Goal: Find contact information: Find contact information

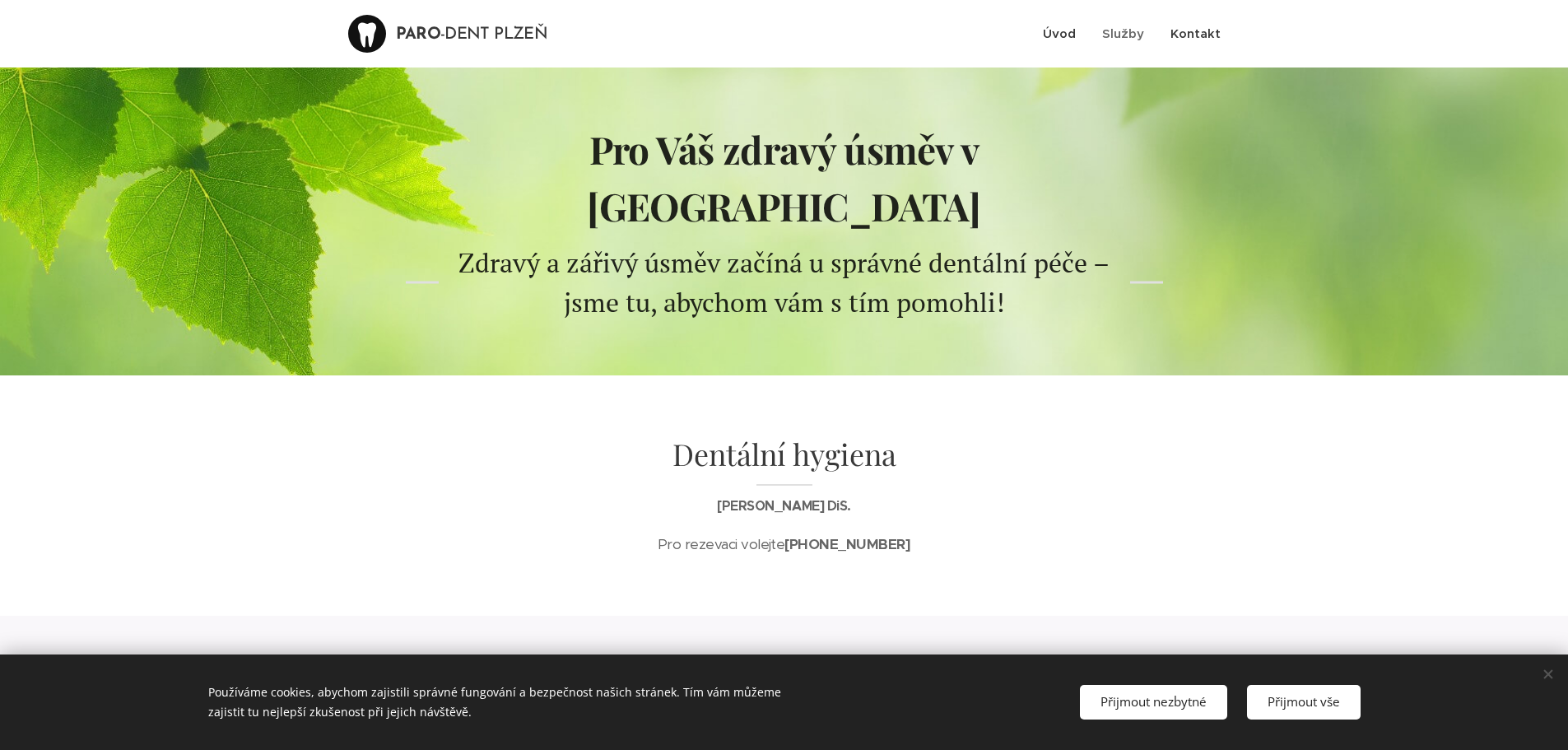
click at [1190, 31] on span "Kontakt" at bounding box center [1196, 33] width 50 height 16
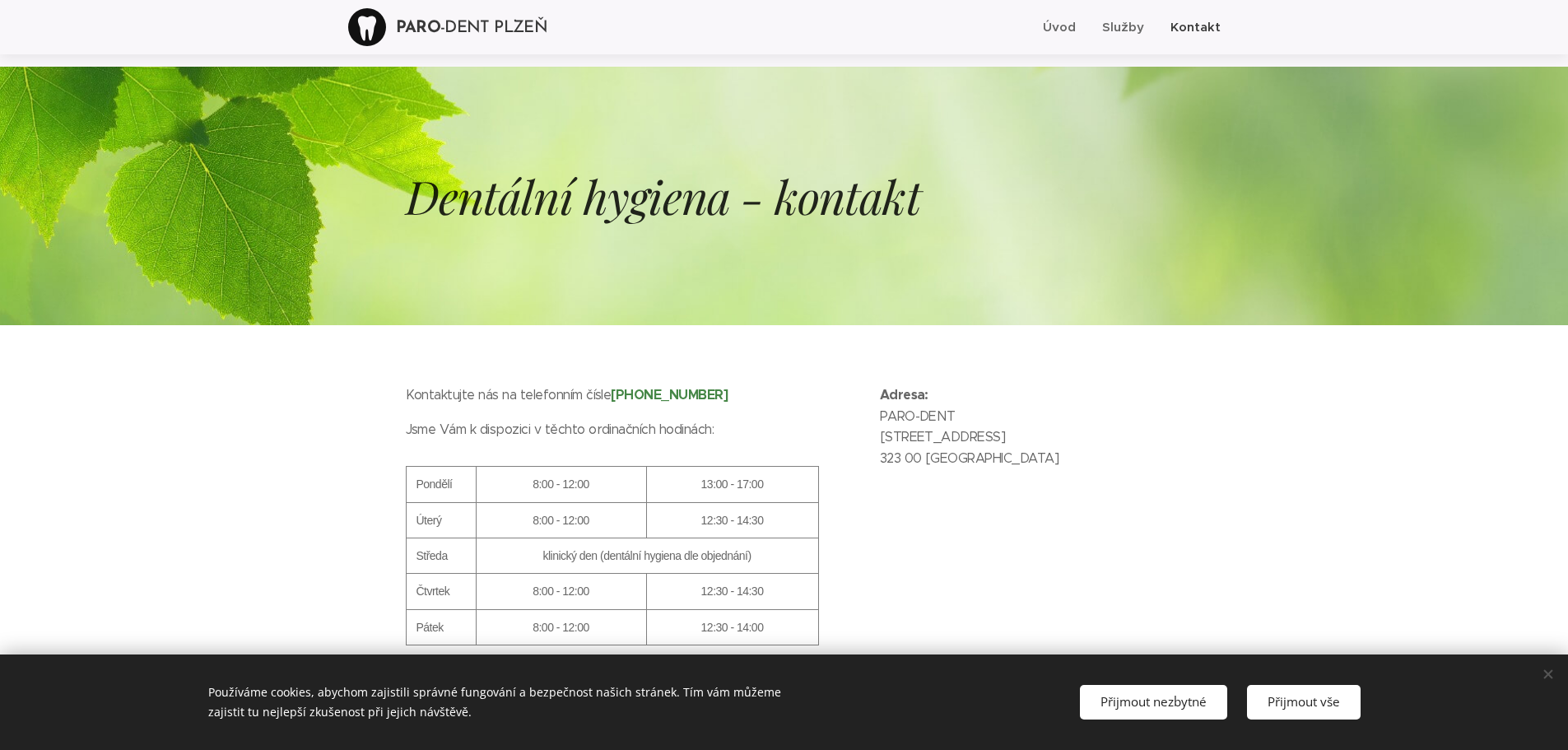
scroll to position [68, 0]
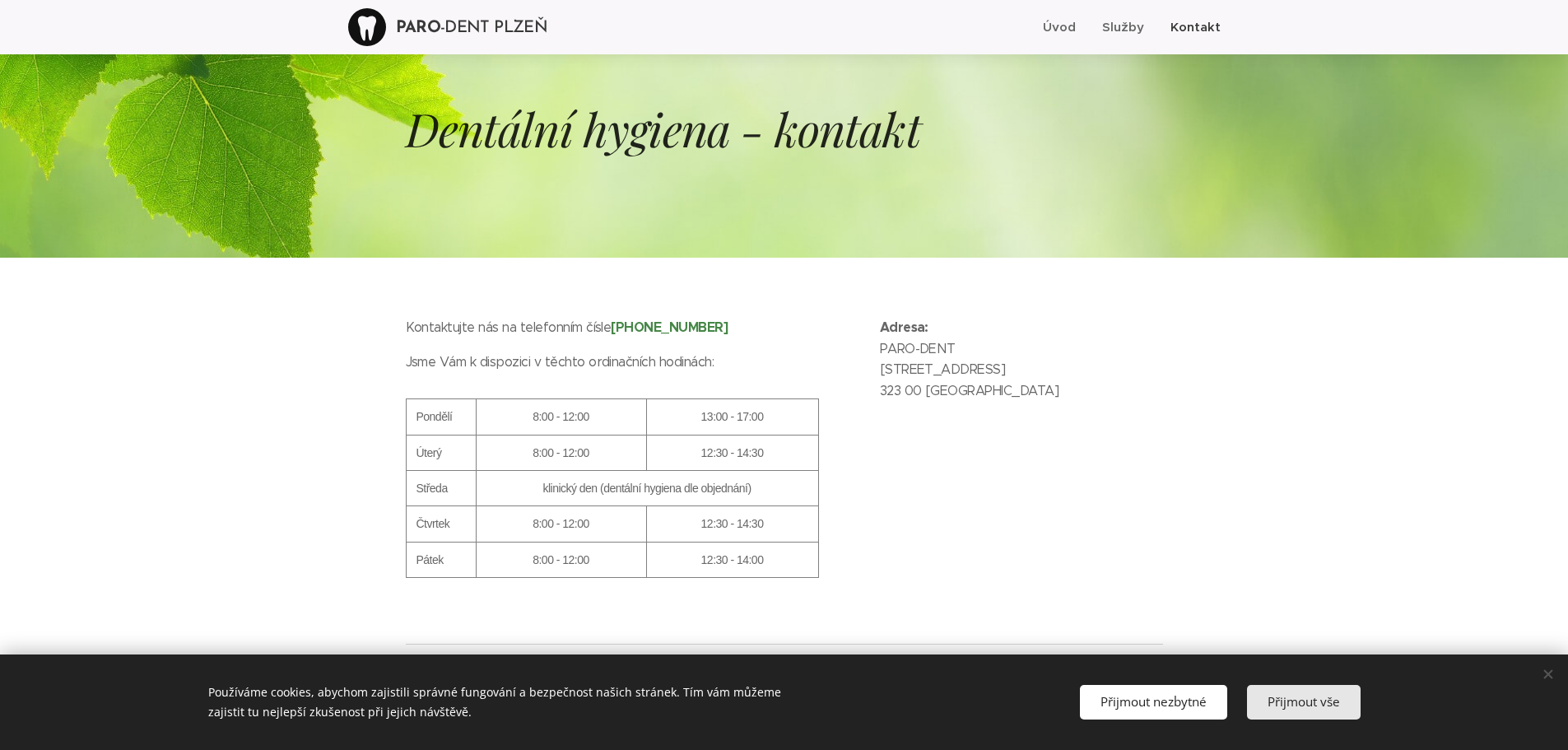
click at [1301, 697] on span "Přijmout vše" at bounding box center [1304, 701] width 72 height 17
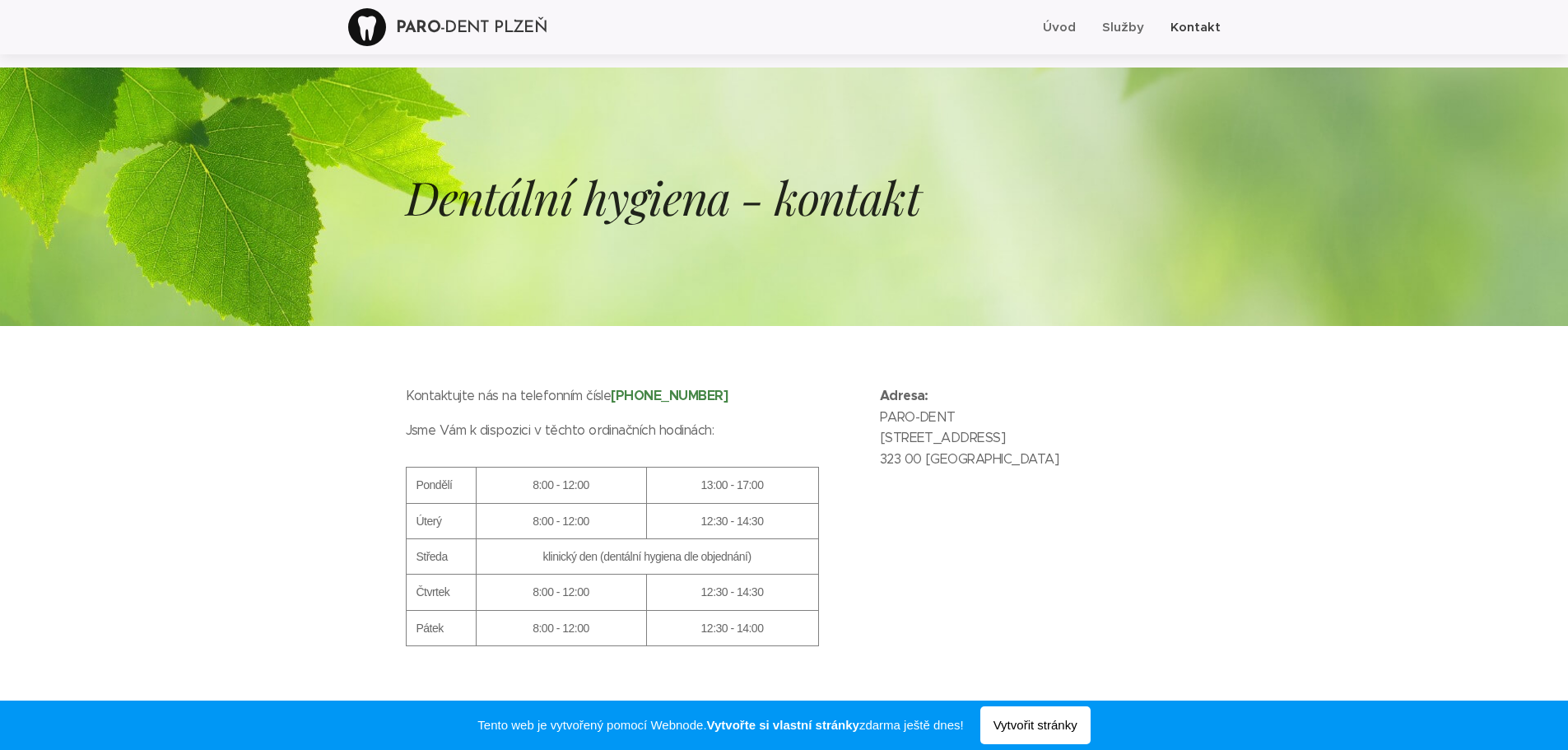
scroll to position [68, 0]
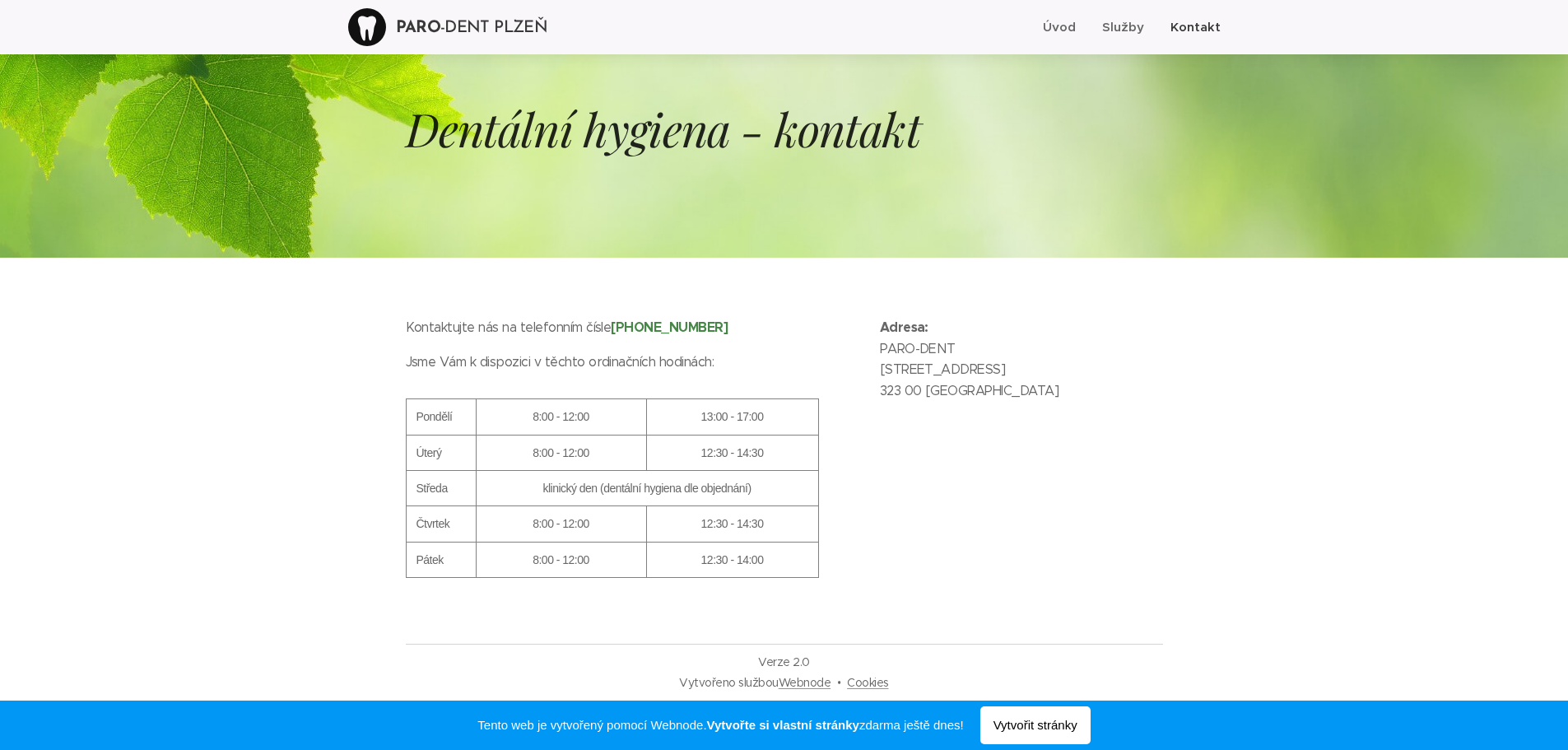
click at [1193, 26] on span "Kontakt" at bounding box center [1196, 27] width 50 height 16
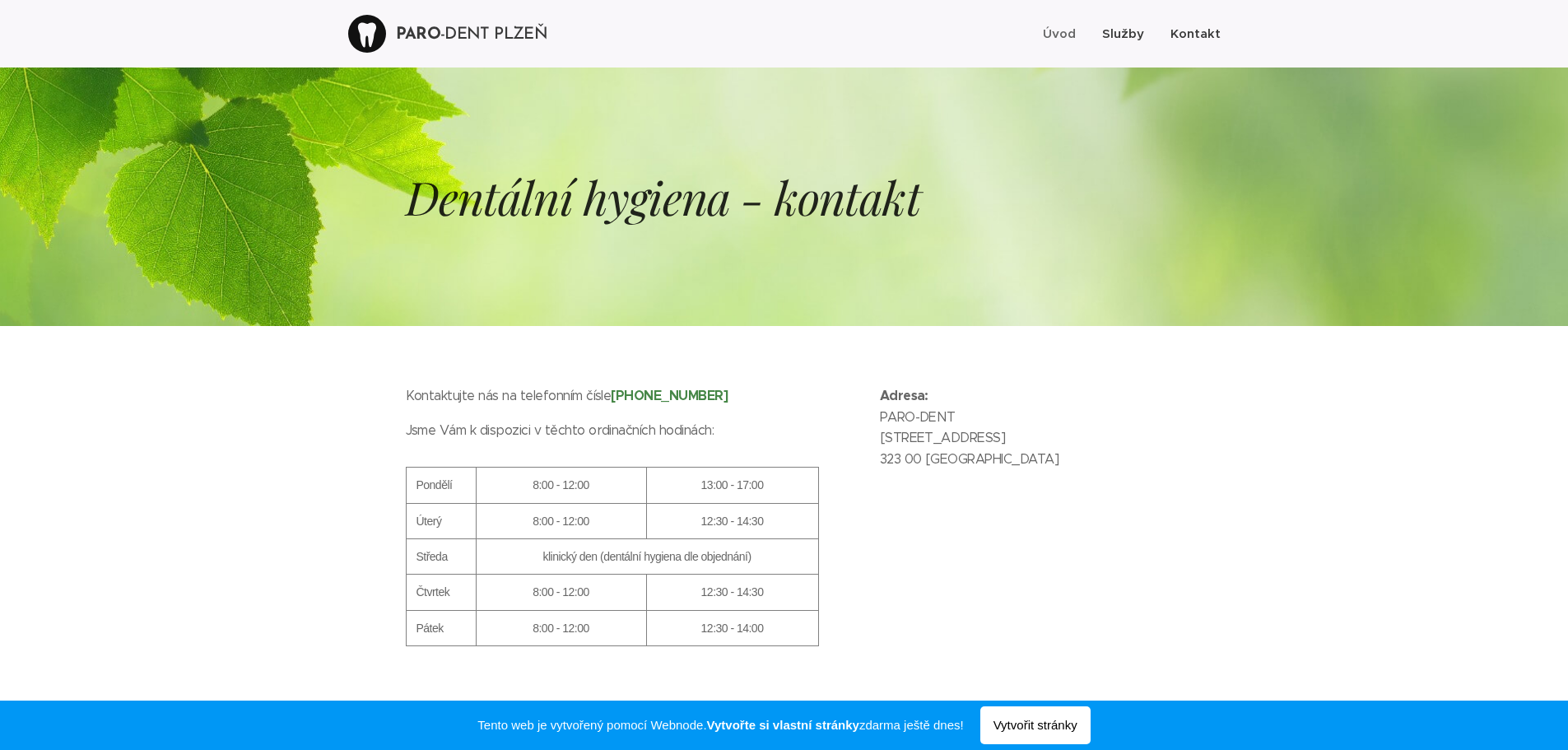
click at [1112, 34] on span "Služby" at bounding box center [1123, 33] width 42 height 16
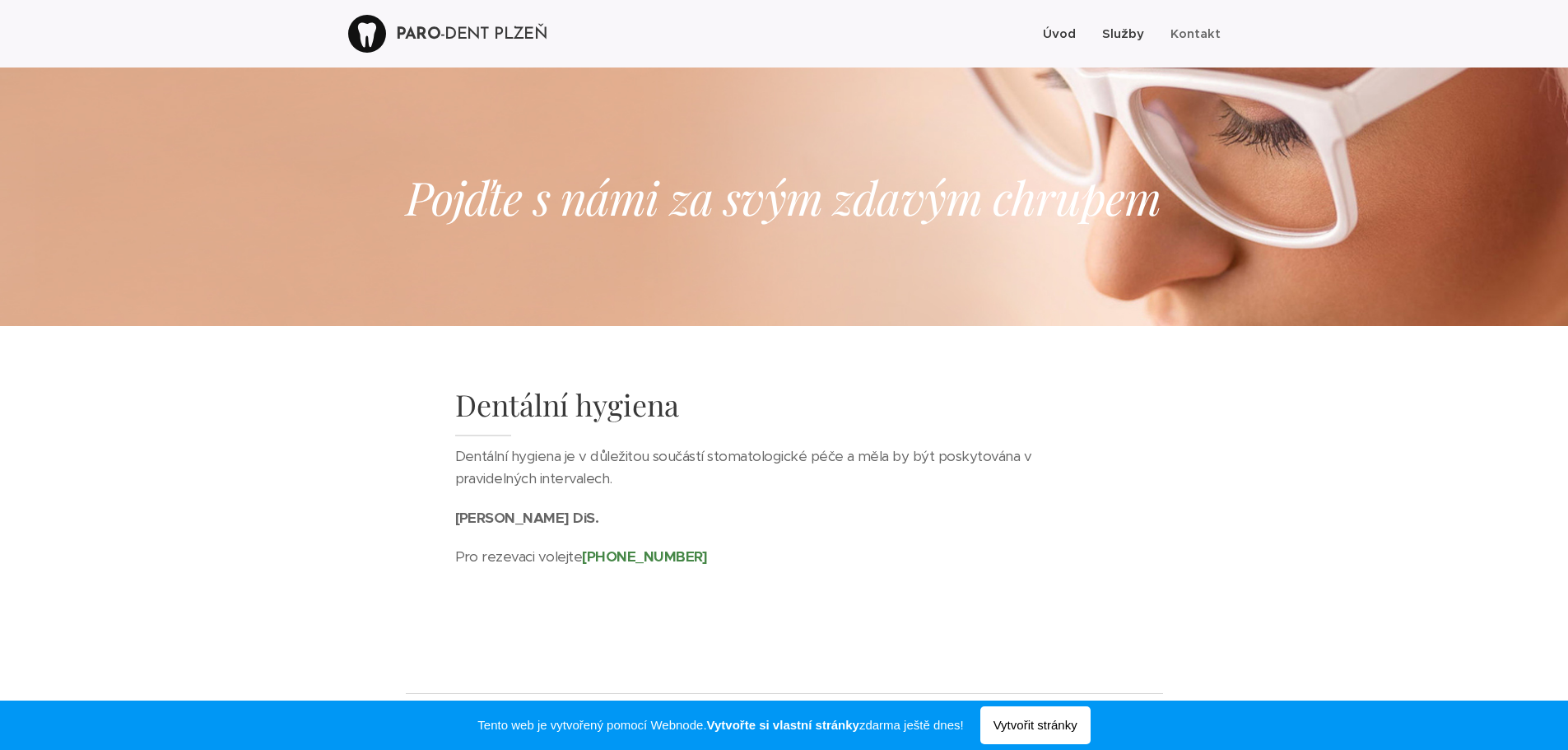
click at [1069, 38] on span "Úvod" at bounding box center [1059, 33] width 33 height 16
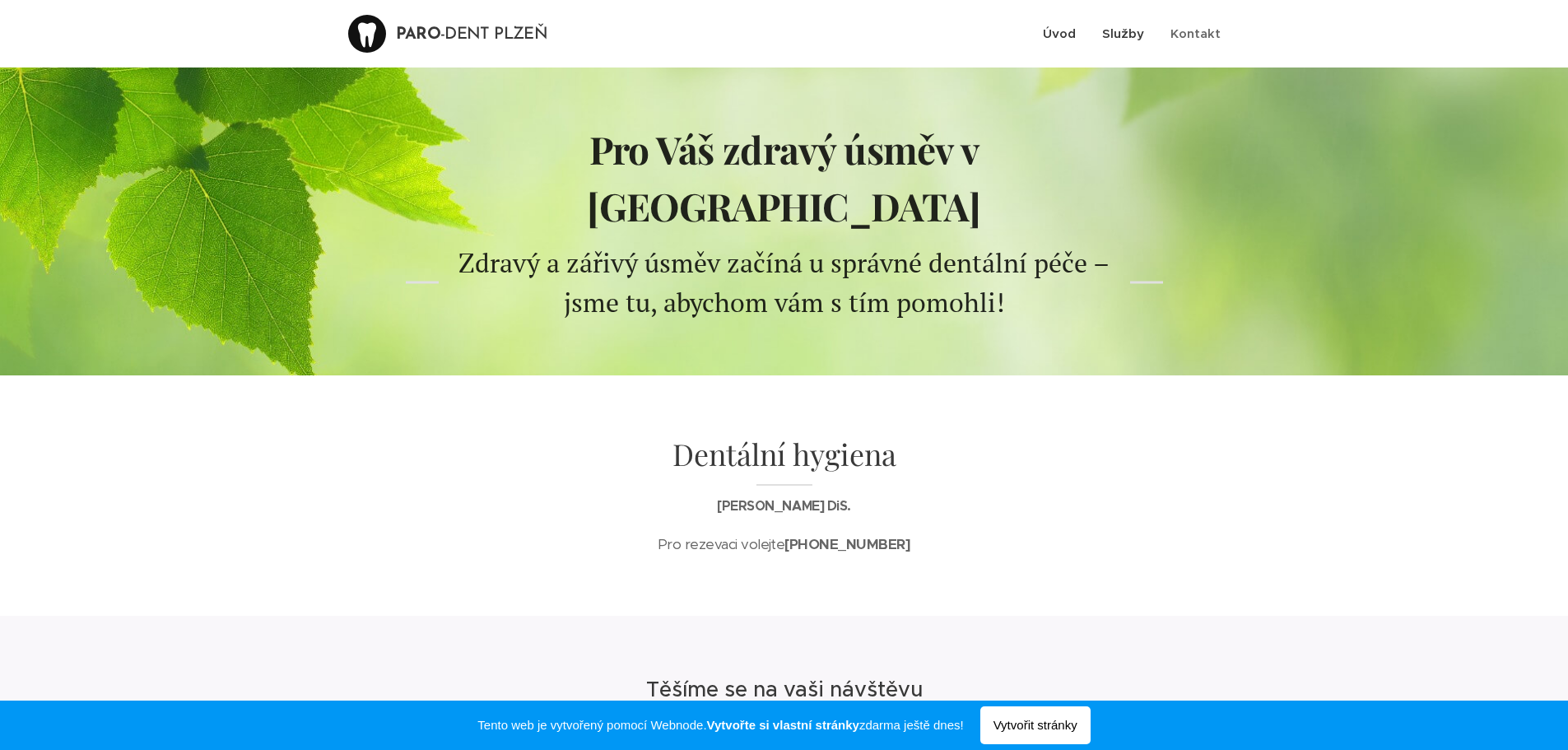
click at [1132, 34] on span "Služby" at bounding box center [1123, 33] width 42 height 16
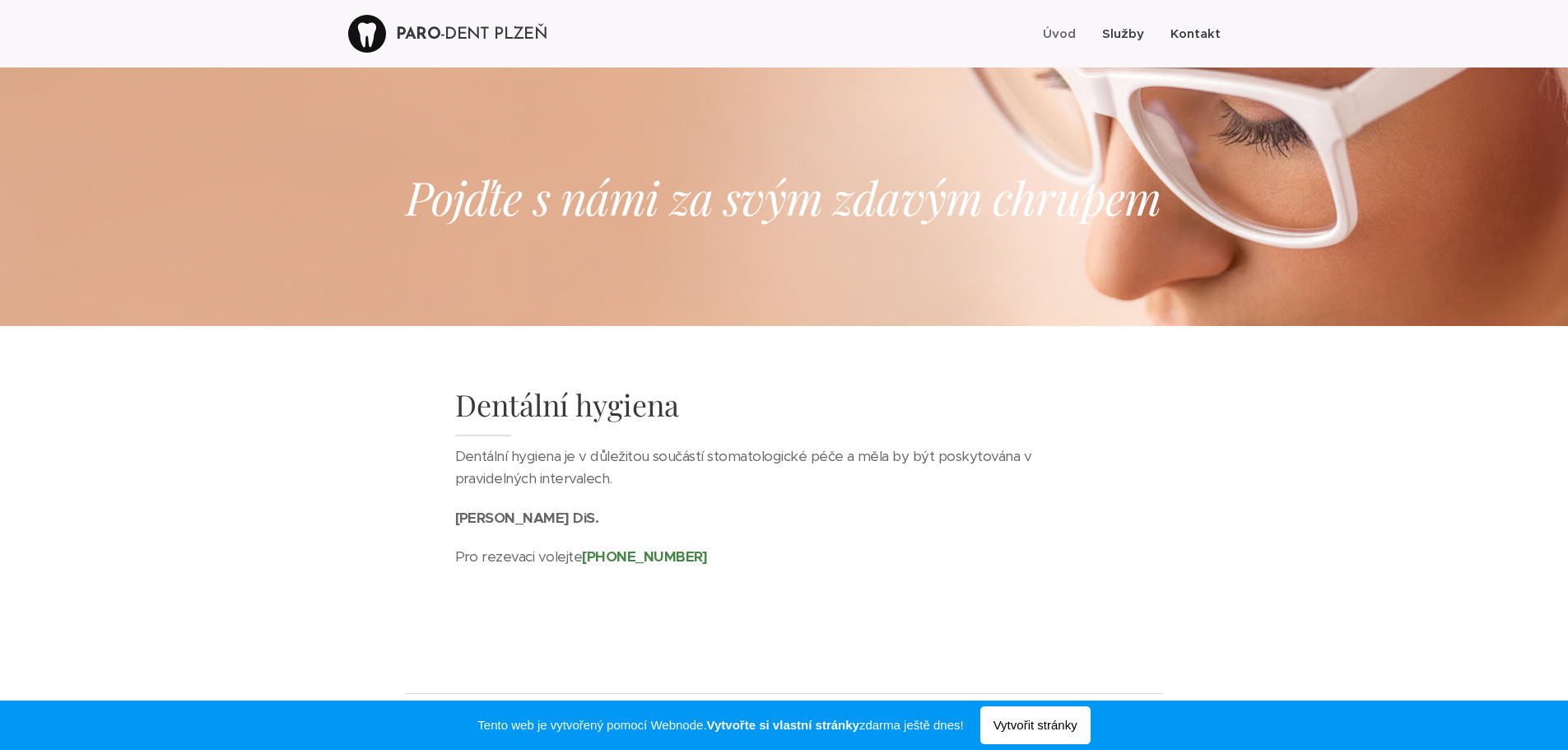
click at [1180, 27] on span "Kontakt" at bounding box center [1196, 33] width 50 height 16
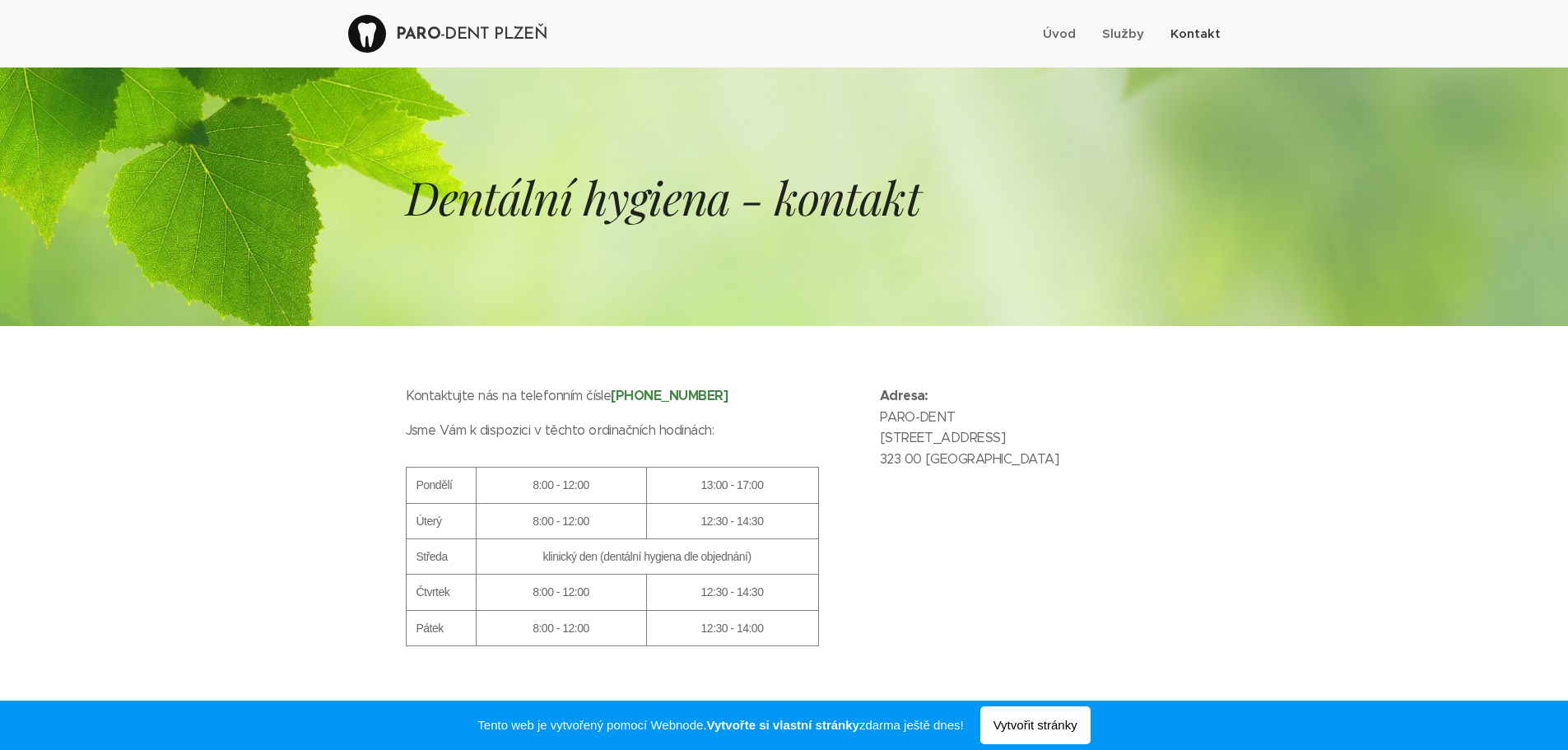
click at [245, 558] on div at bounding box center [784, 519] width 1568 height 386
